Goal: Task Accomplishment & Management: Use online tool/utility

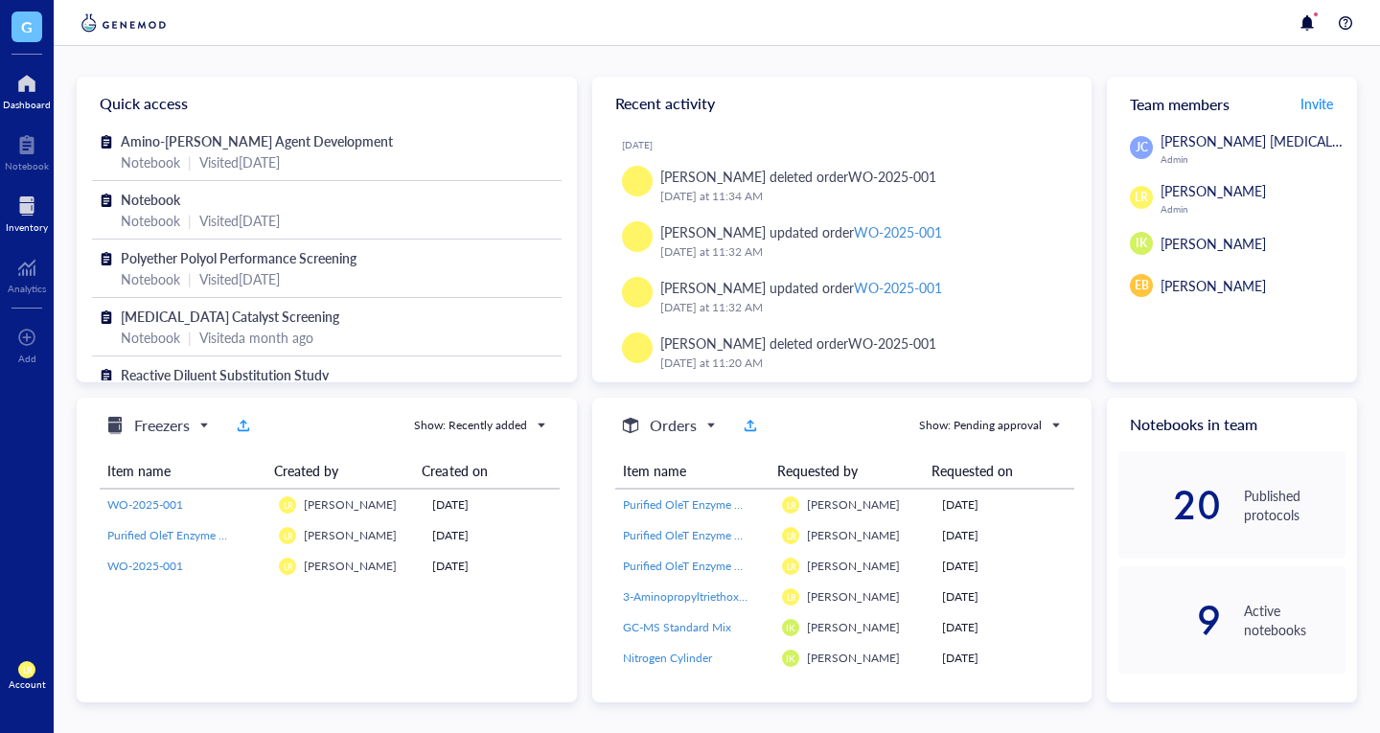
click at [27, 225] on div "Inventory" at bounding box center [27, 226] width 42 height 11
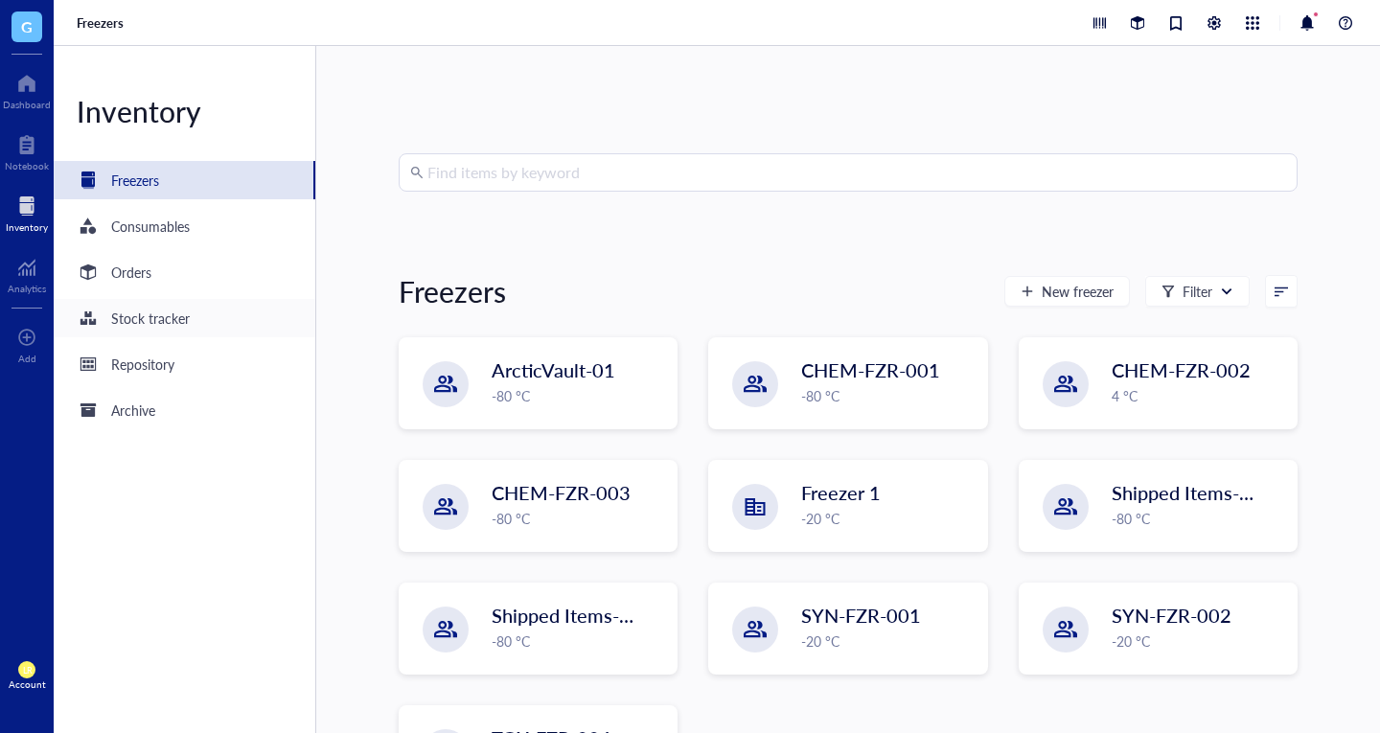
click at [198, 309] on div "Stock tracker" at bounding box center [185, 318] width 262 height 38
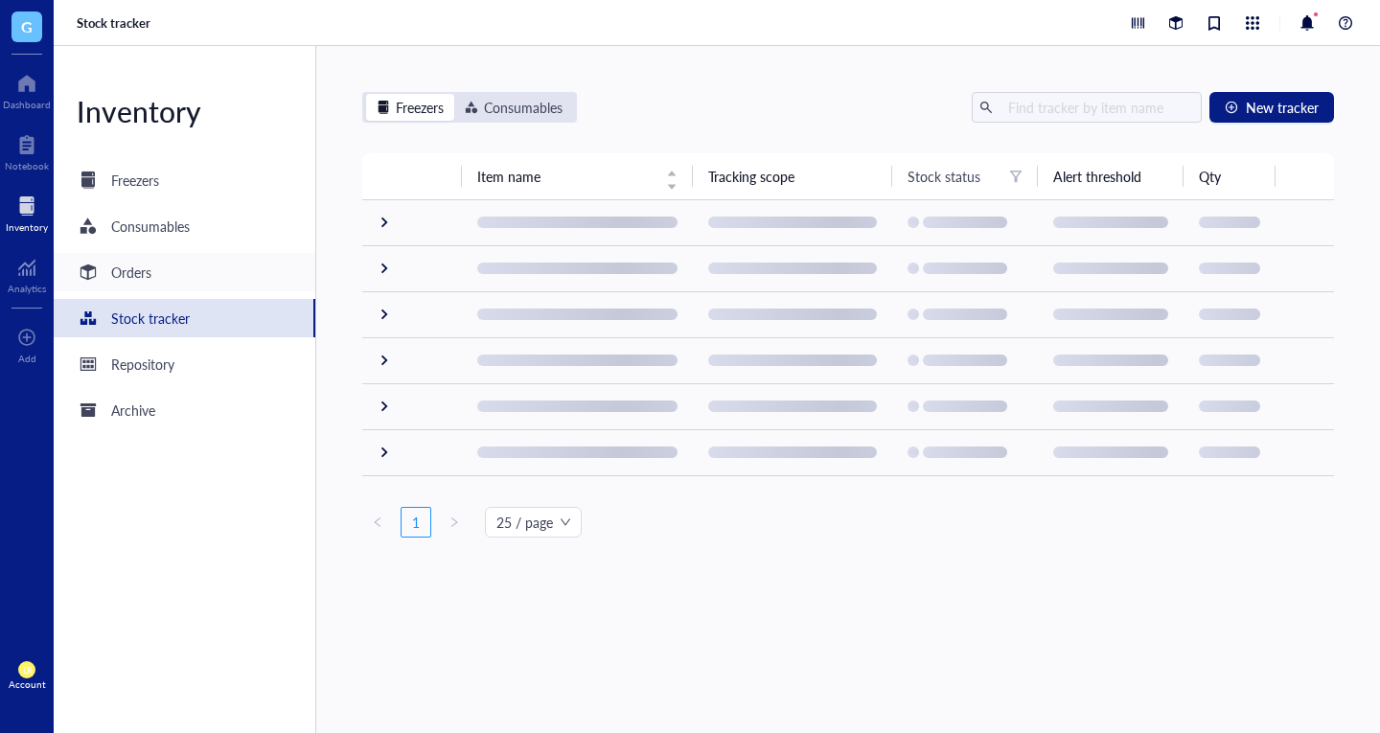
click at [185, 266] on div "Orders" at bounding box center [185, 272] width 262 height 38
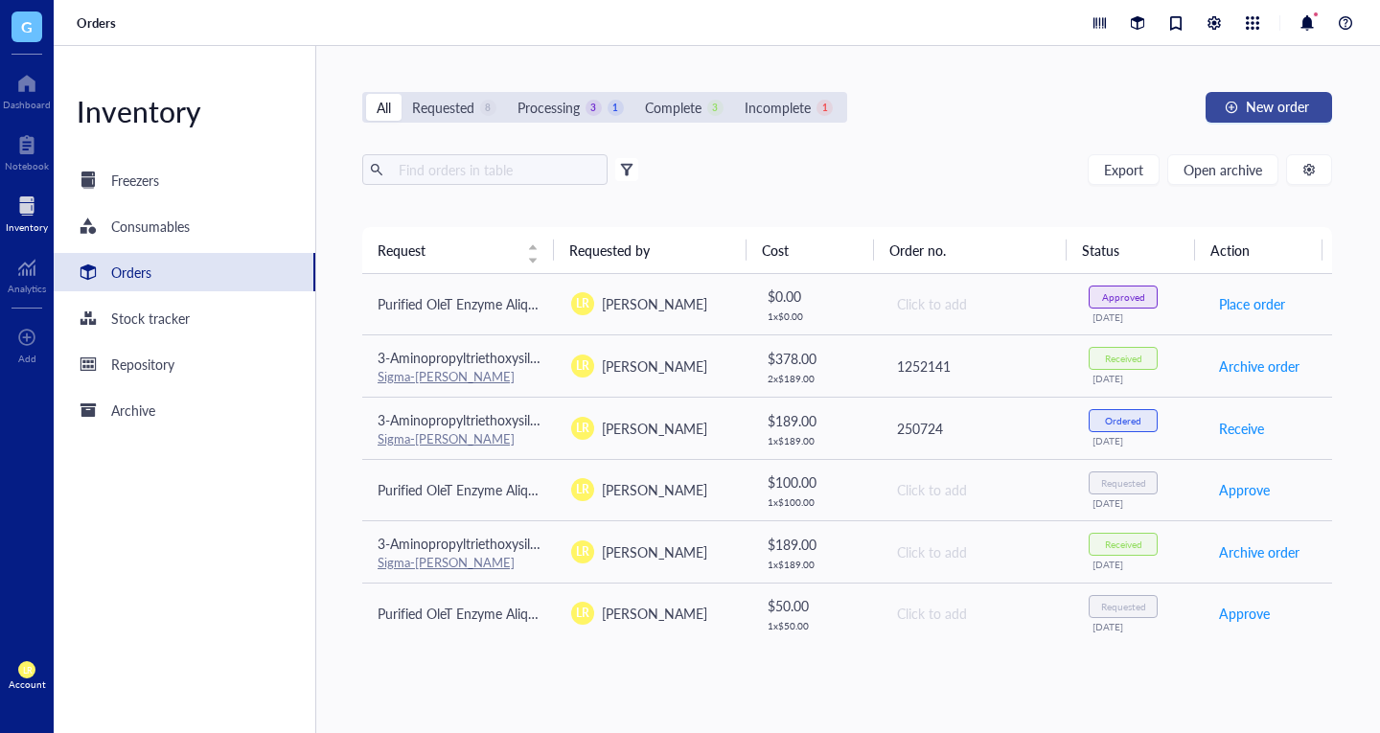
click at [1269, 99] on span "New order" at bounding box center [1277, 106] width 63 height 15
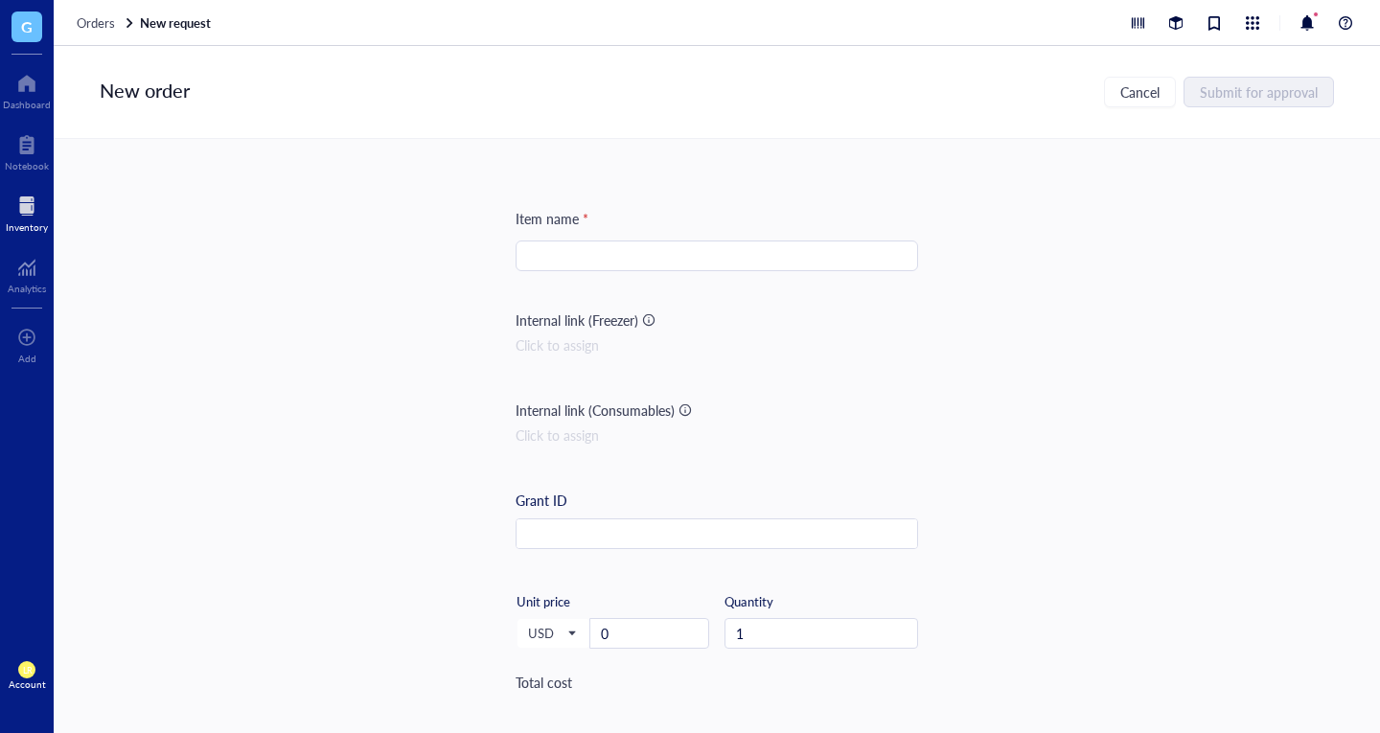
scroll to position [745, 0]
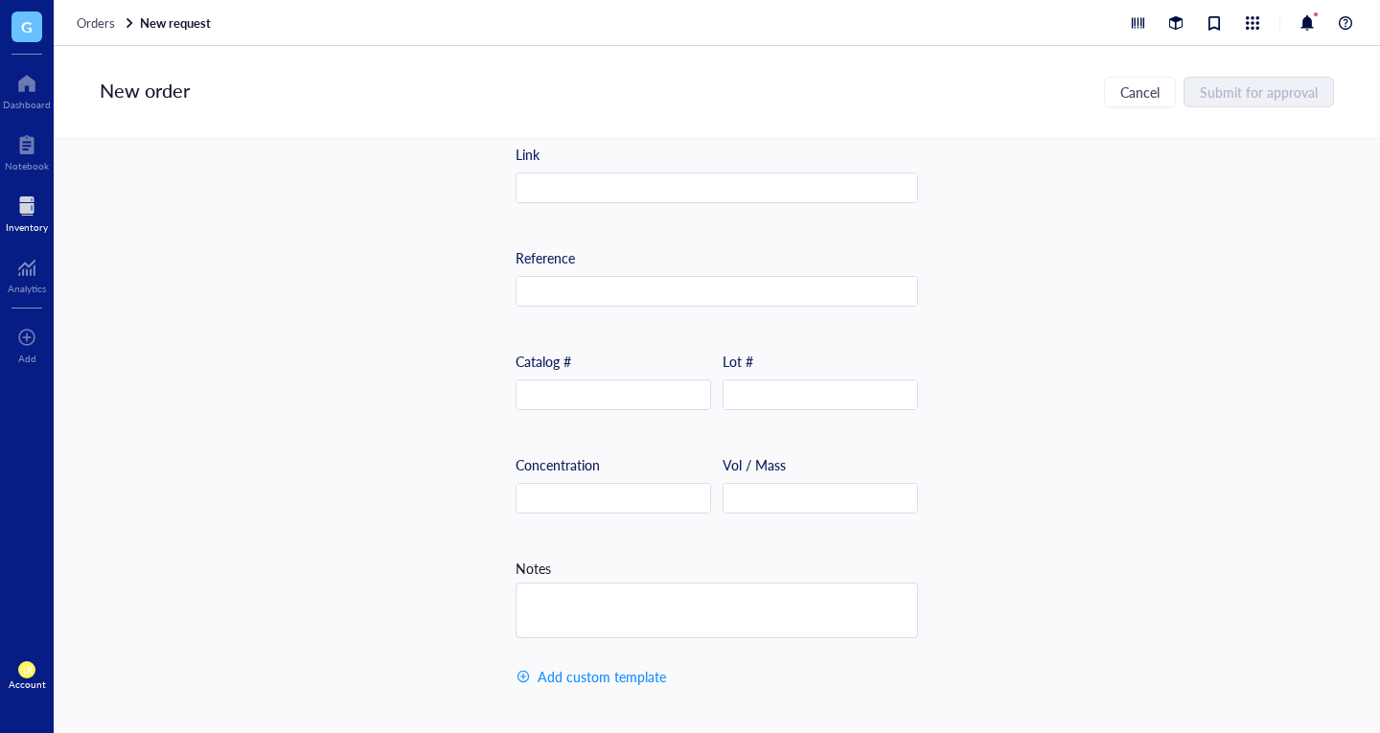
click at [93, 40] on div "Orders New request" at bounding box center [717, 23] width 1326 height 46
click at [112, 34] on div "Orders New request" at bounding box center [717, 23] width 1326 height 46
click at [101, 26] on span "Orders" at bounding box center [96, 22] width 38 height 18
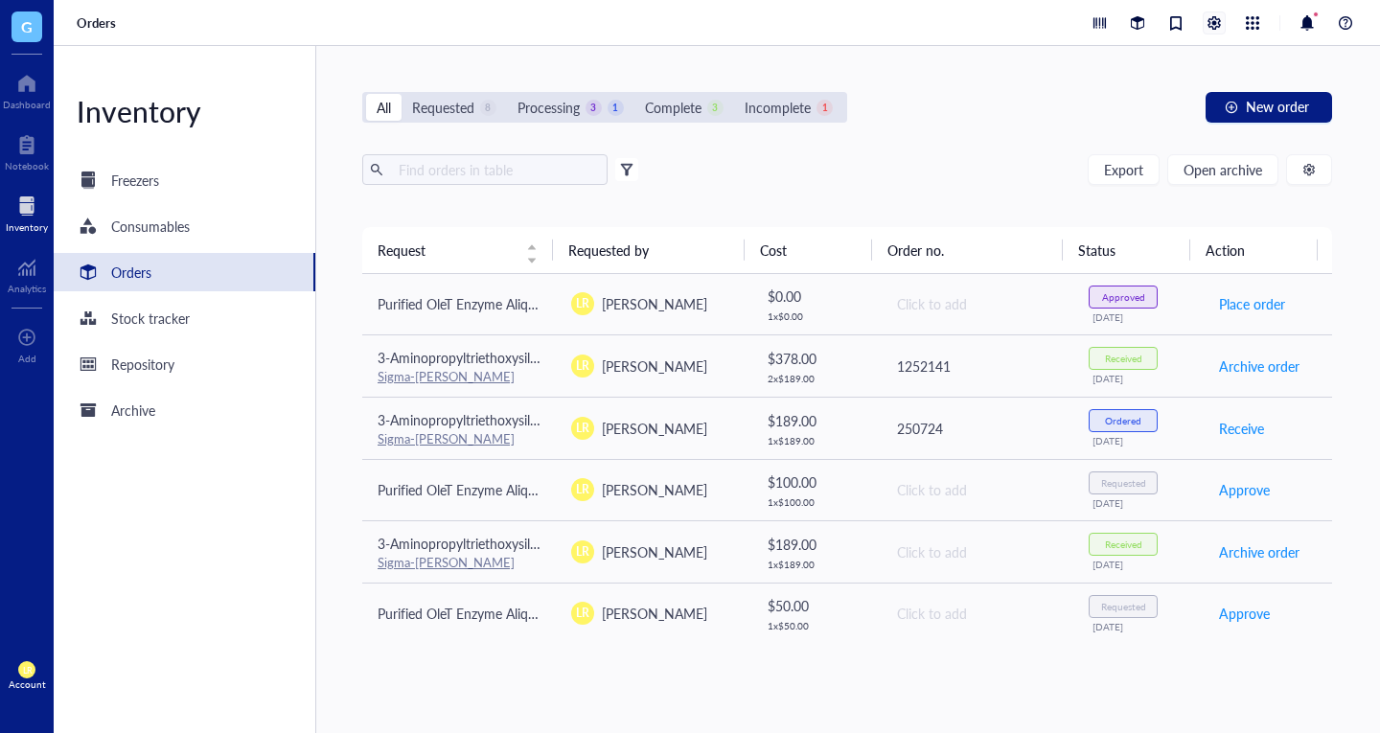
click at [1215, 30] on div at bounding box center [1213, 22] width 21 height 21
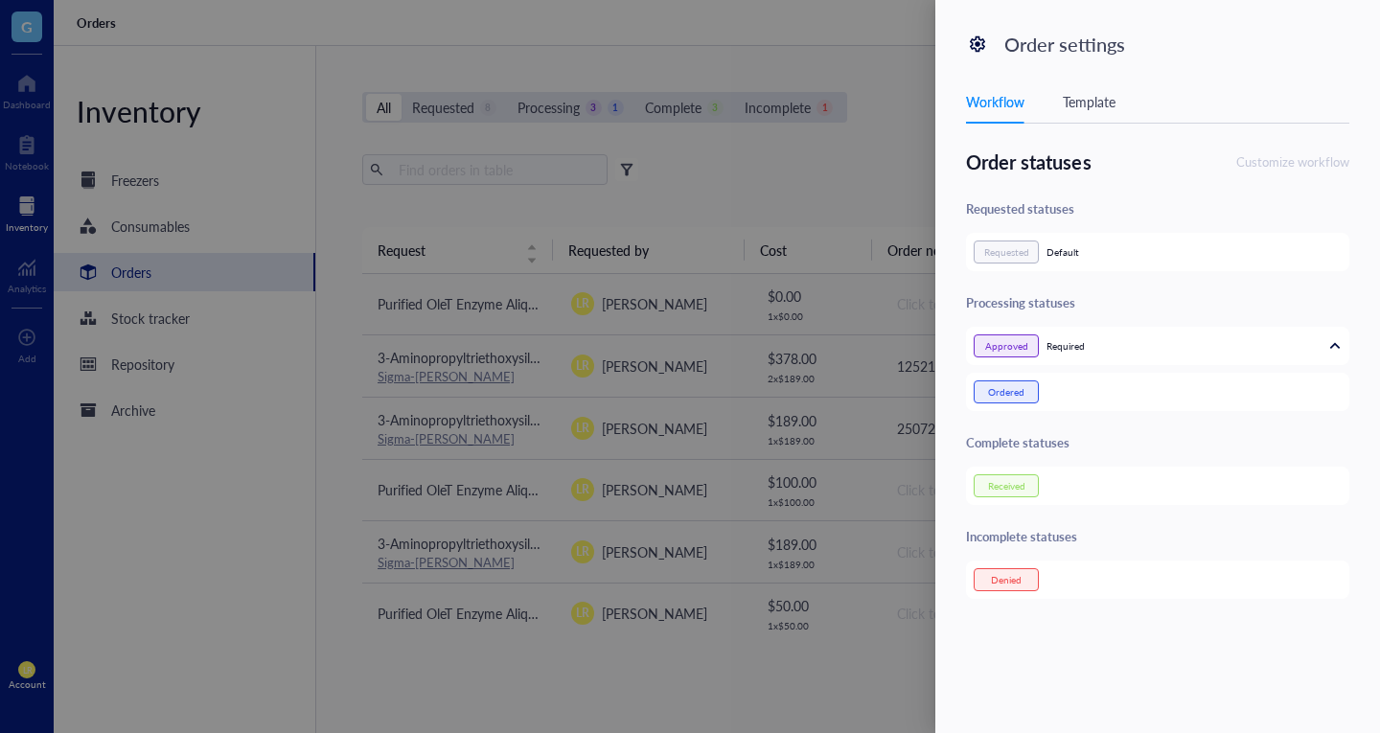
click at [1113, 99] on div "Template" at bounding box center [1089, 101] width 53 height 21
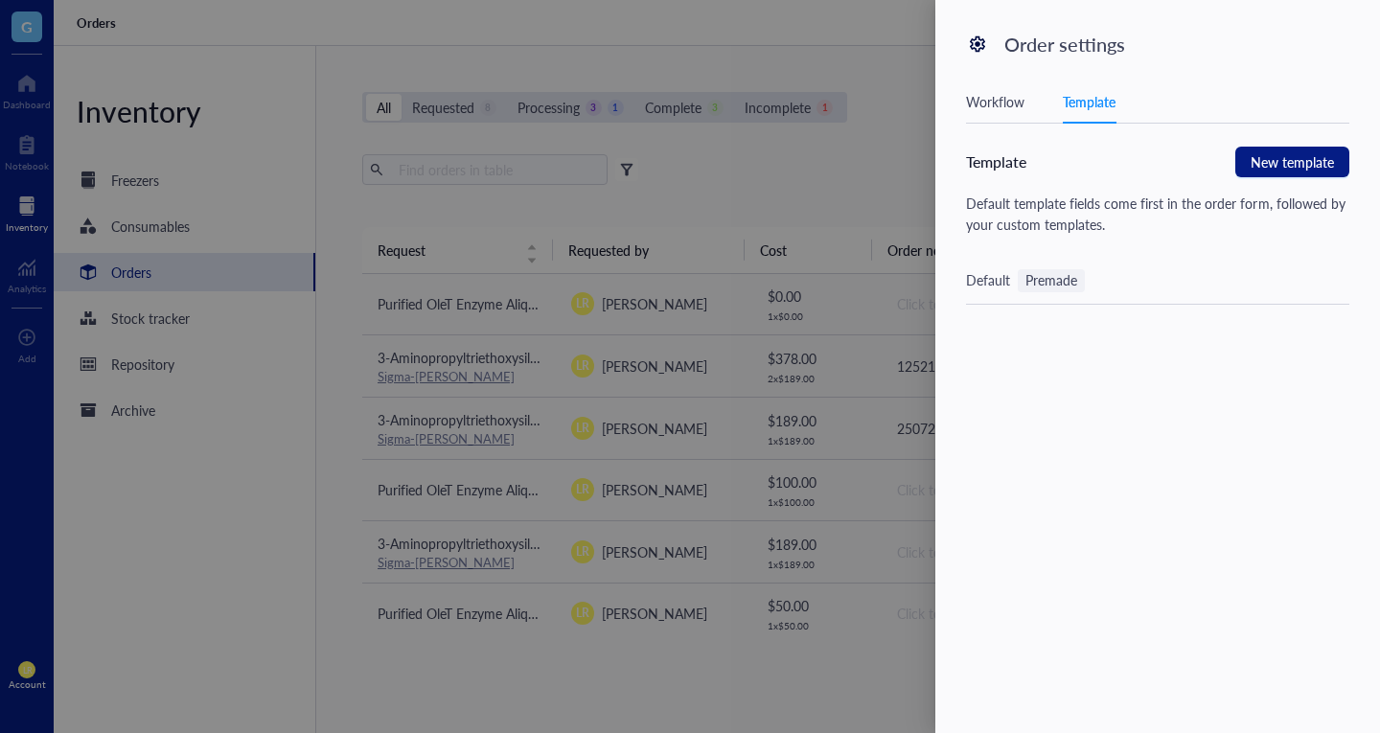
click at [1116, 274] on div "Default Premade" at bounding box center [1157, 281] width 383 height 47
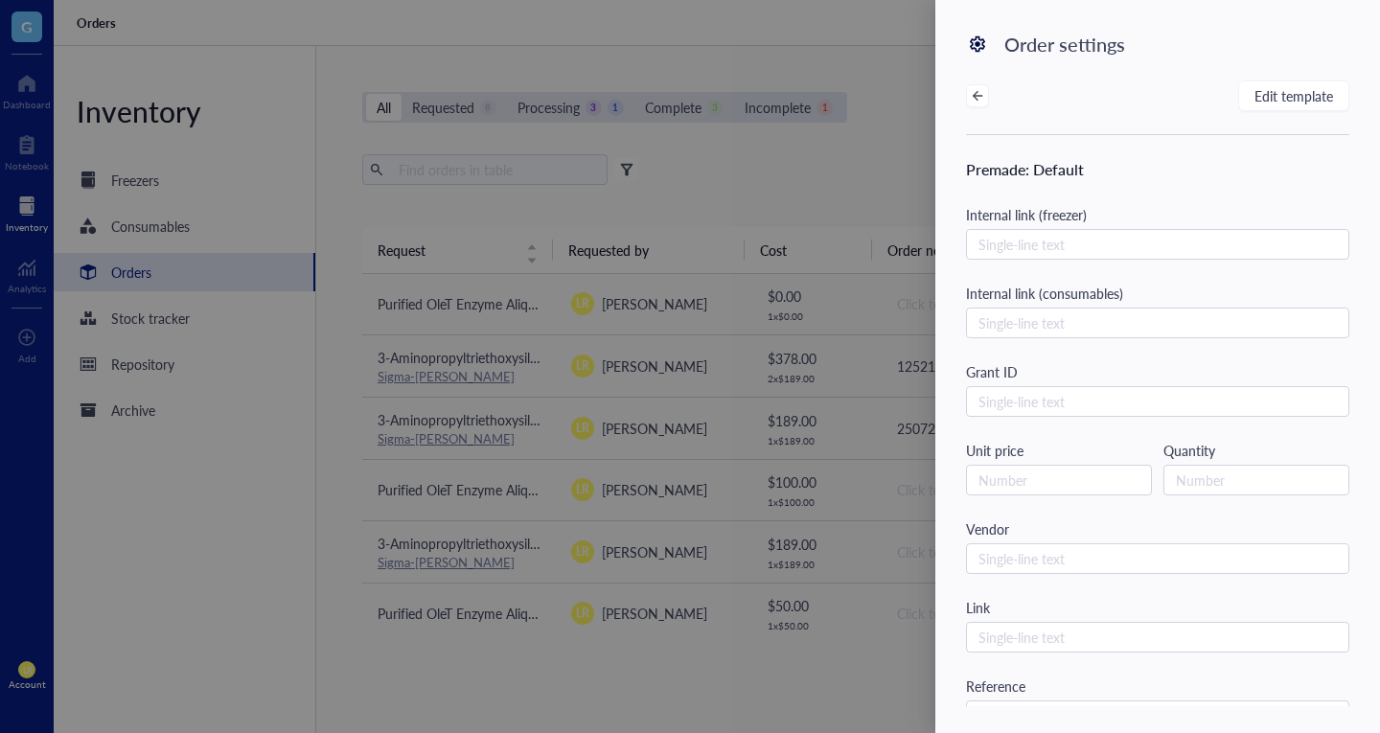
click at [1276, 73] on div "Order settings Edit template Premade : Default Internal link (freezer) Single-l…" at bounding box center [1157, 366] width 445 height 733
click at [1273, 84] on button "Edit template" at bounding box center [1293, 95] width 111 height 31
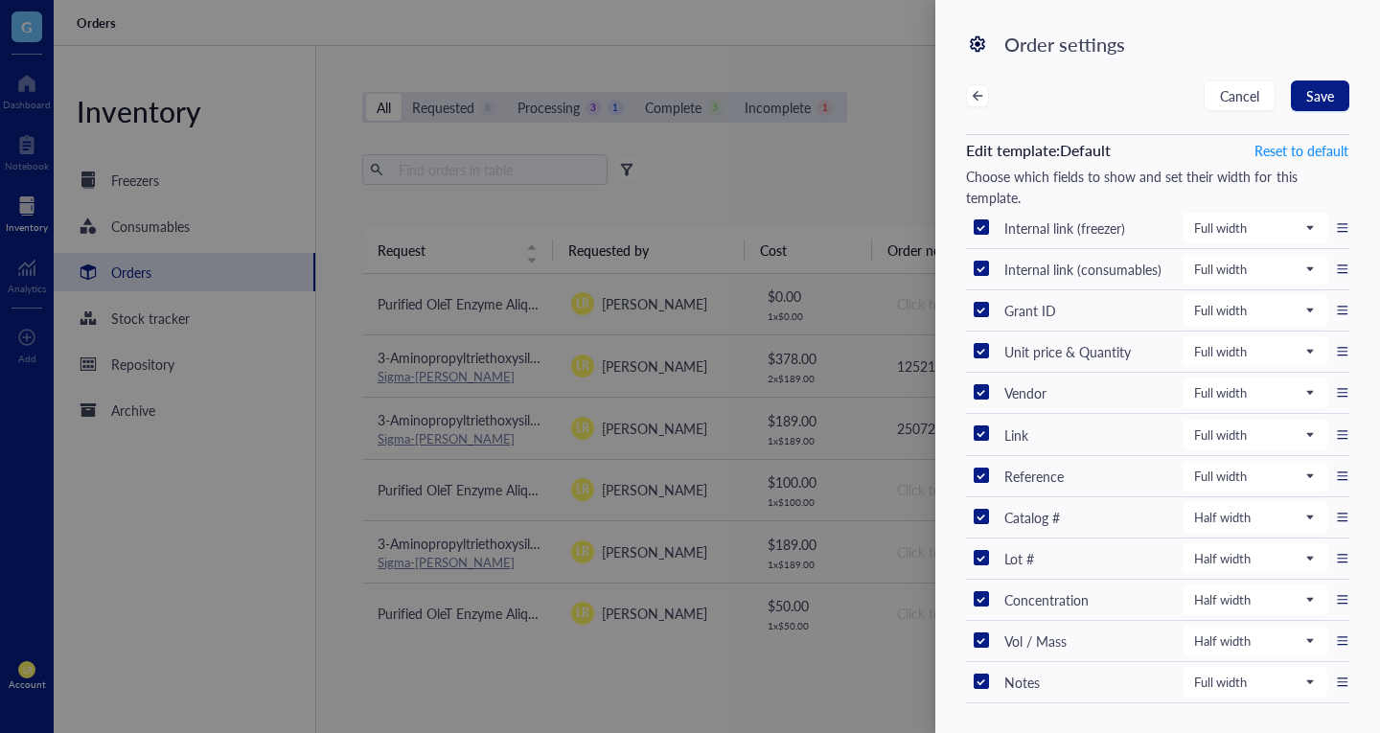
scroll to position [3, 0]
click at [891, 179] on div at bounding box center [690, 366] width 1380 height 733
